Goal: Find specific page/section: Find specific page/section

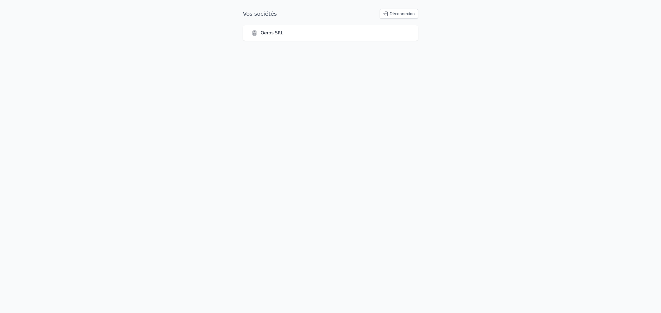
click at [265, 36] on link "iQeros SRL" at bounding box center [268, 33] width 32 height 7
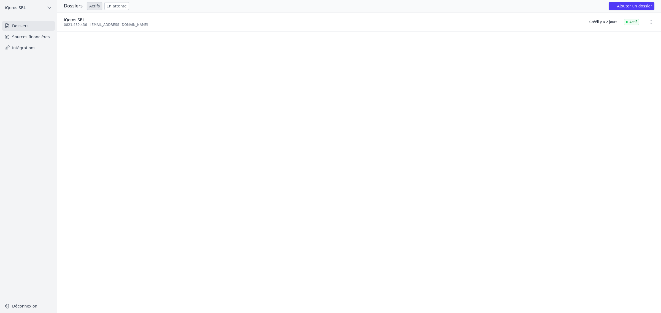
click at [83, 25] on div "0821.489.436 - [EMAIL_ADDRESS][DOMAIN_NAME]" at bounding box center [323, 25] width 519 height 4
click at [109, 27] on div "0821.489.436 - [EMAIL_ADDRESS][DOMAIN_NAME]" at bounding box center [323, 25] width 519 height 4
click at [44, 31] on link "Dossiers" at bounding box center [28, 26] width 53 height 10
click at [41, 38] on link "Sources financières" at bounding box center [28, 37] width 53 height 10
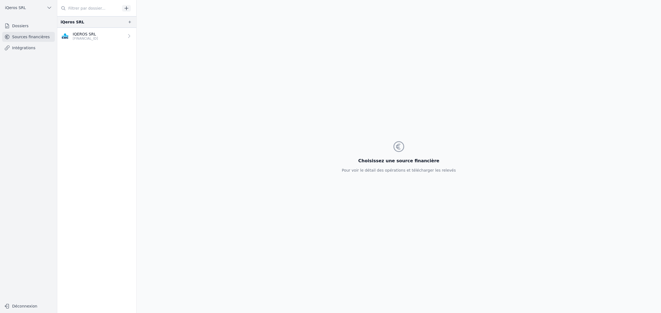
click at [89, 37] on p "IQEROS SRL" at bounding box center [85, 34] width 25 height 6
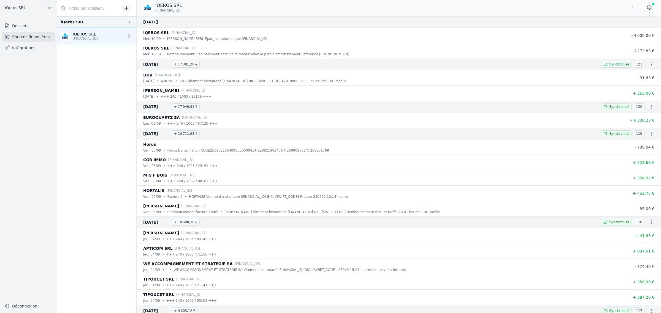
click at [136, 83] on nav "iQeros SRL IQEROS SRL [FINANCIAL_ID]" at bounding box center [96, 164] width 79 height 297
